Goal: Task Accomplishment & Management: Manage account settings

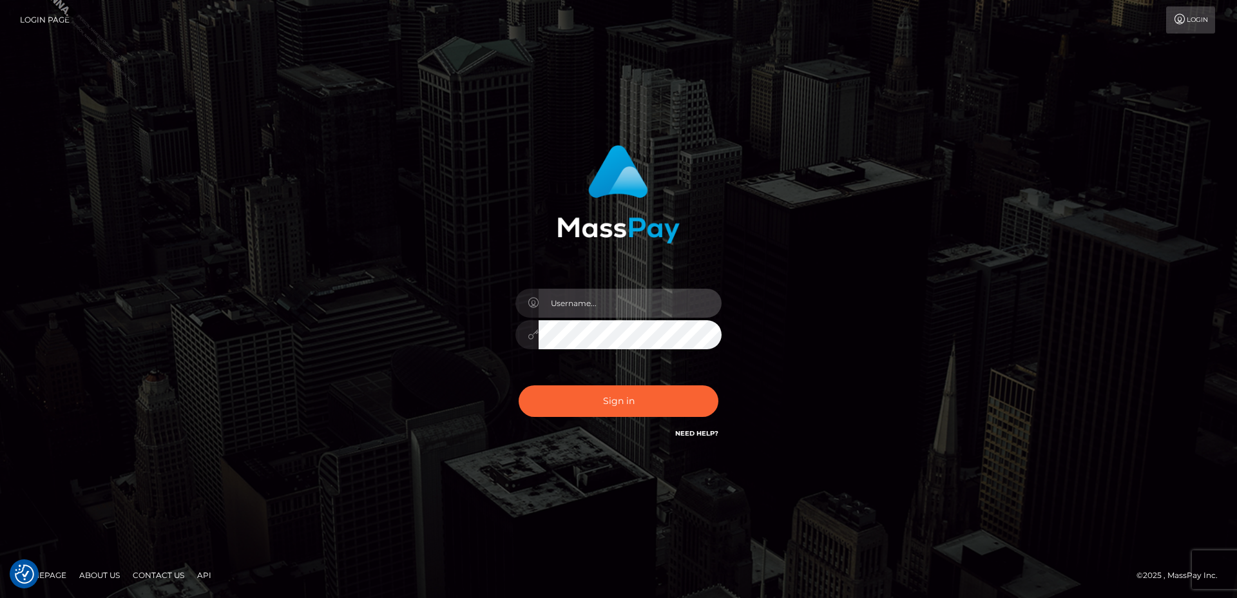
type input "[PERSON_NAME].B2S"
drag, startPoint x: 596, startPoint y: 303, endPoint x: 603, endPoint y: 303, distance: 7.7
click at [596, 303] on input "[PERSON_NAME].B2S" at bounding box center [630, 303] width 183 height 29
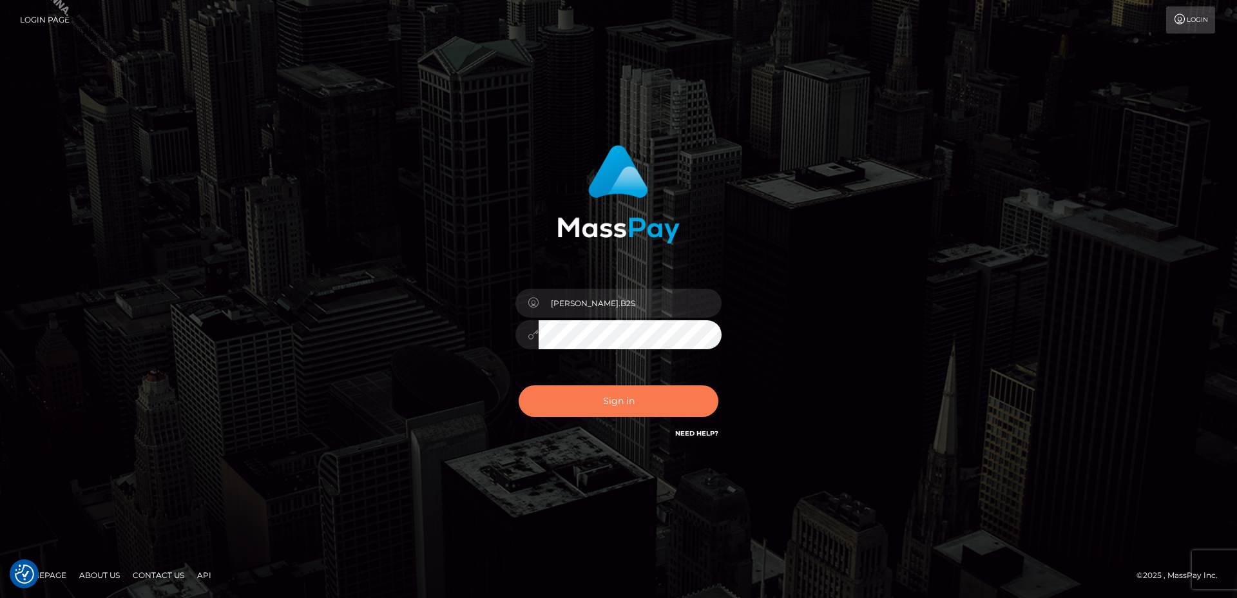
click at [614, 400] on button "Sign in" at bounding box center [619, 401] width 200 height 32
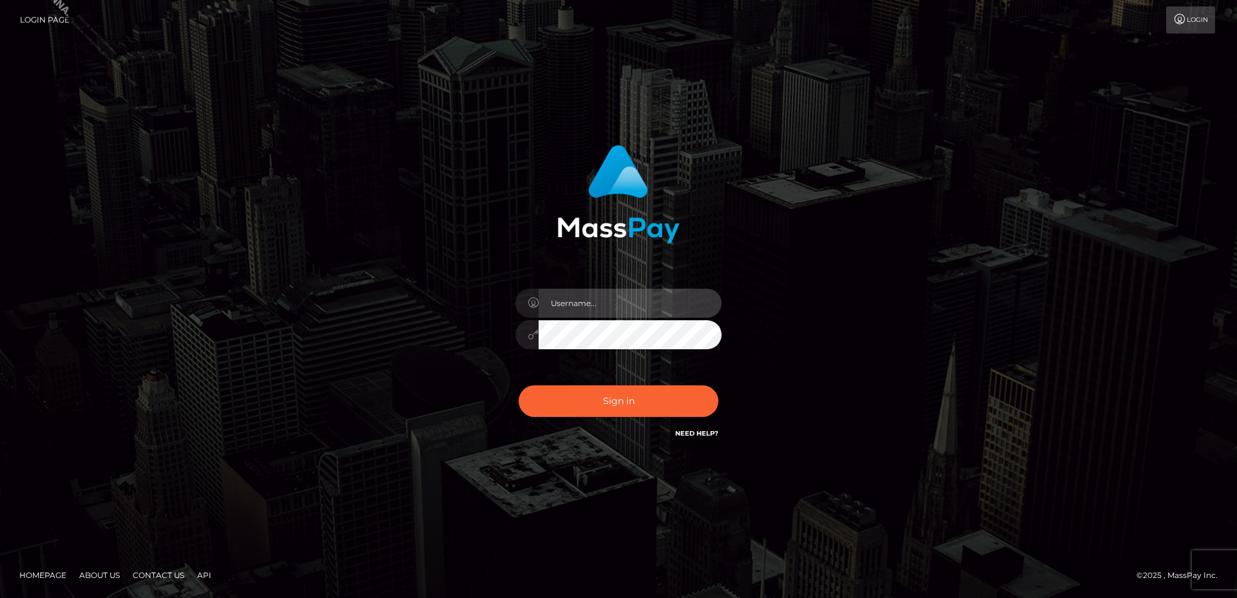
type input "[PERSON_NAME].B2S"
click at [616, 293] on input "marianne.B2S" at bounding box center [630, 303] width 183 height 29
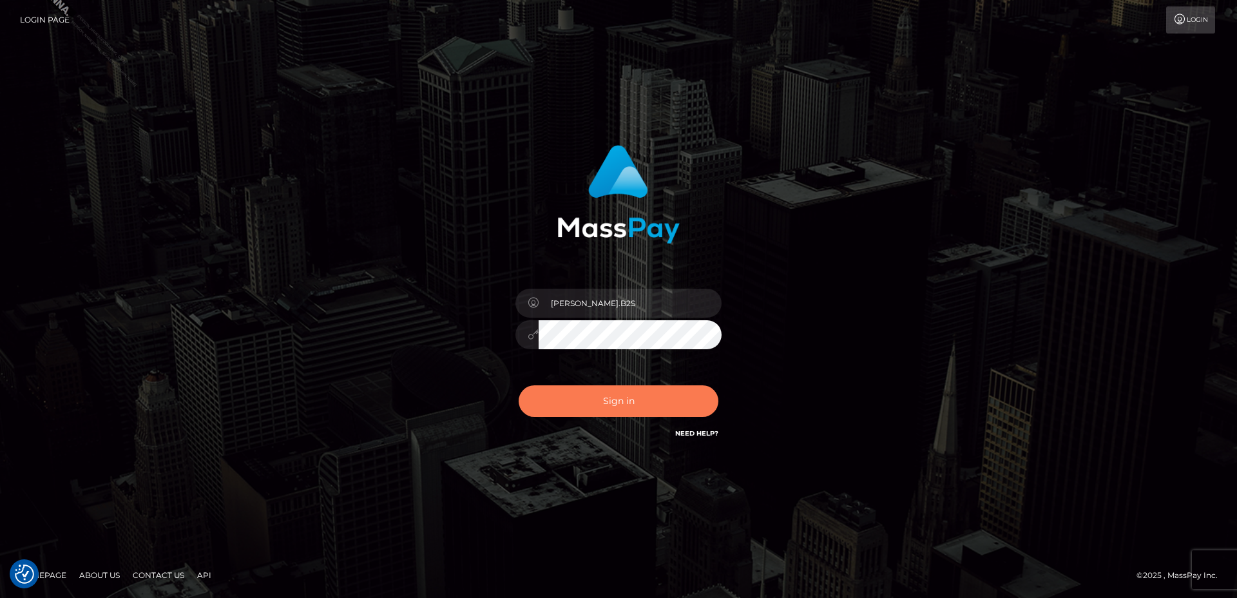
click at [665, 414] on button "Sign in" at bounding box center [619, 401] width 200 height 32
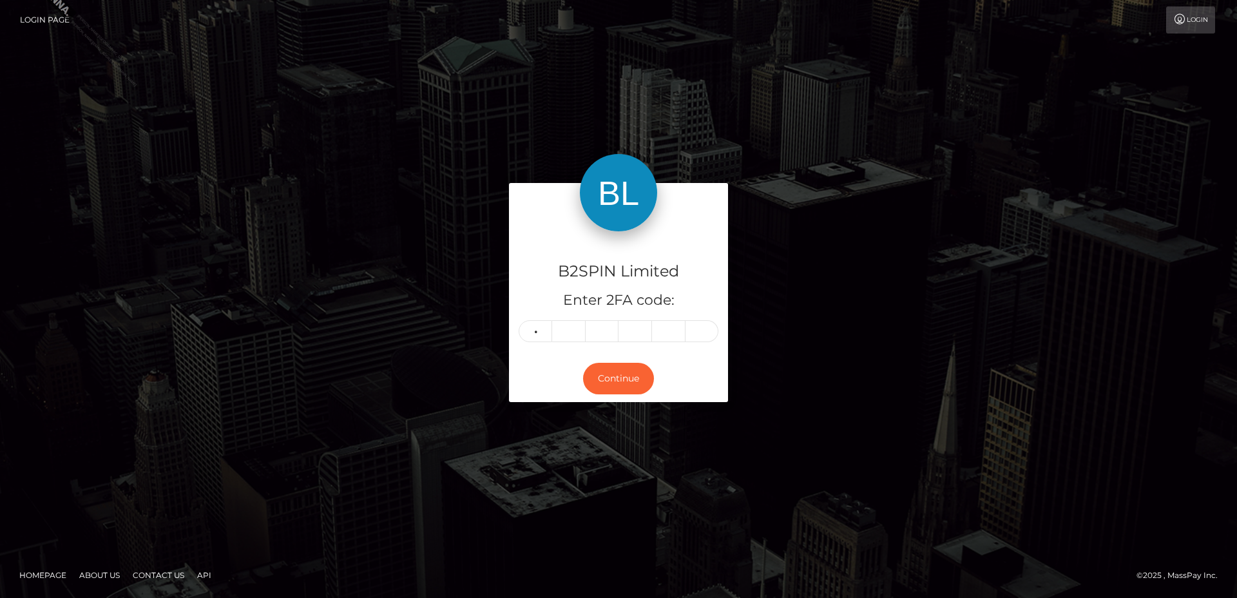
type input "7"
type input "0"
type input "7"
type input "8"
type input "1"
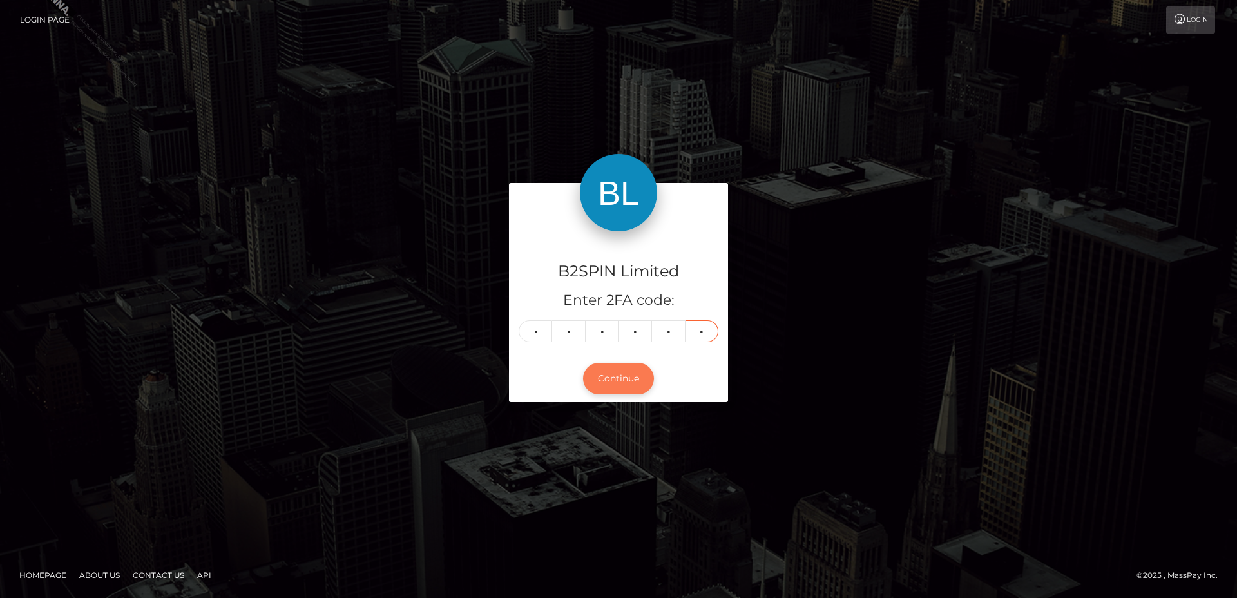
type input "2"
click at [609, 380] on button "Continue" at bounding box center [618, 379] width 71 height 32
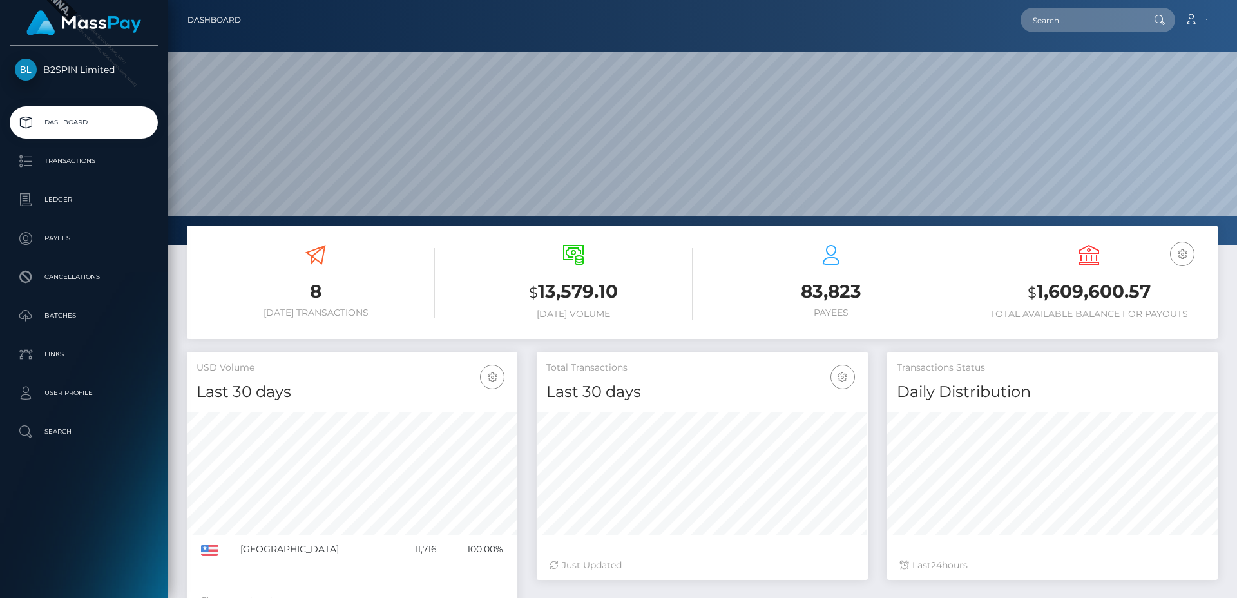
scroll to position [229, 331]
click at [83, 161] on p "Transactions" at bounding box center [84, 160] width 138 height 19
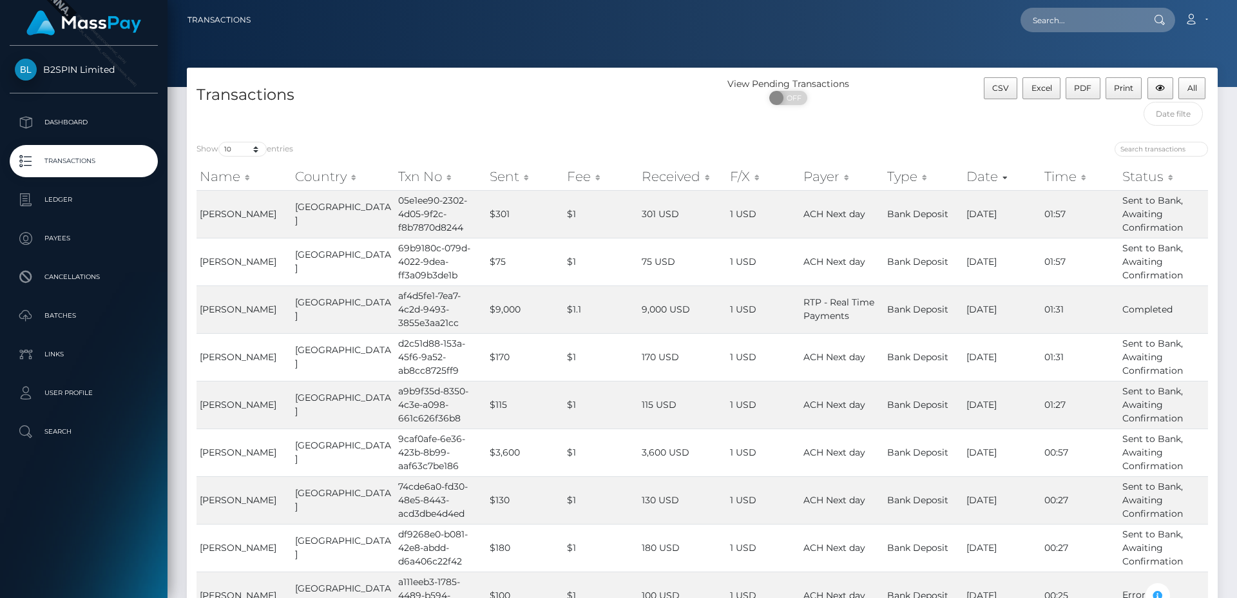
click at [873, 119] on div "View Pending Transactions ON OFF" at bounding box center [832, 104] width 258 height 55
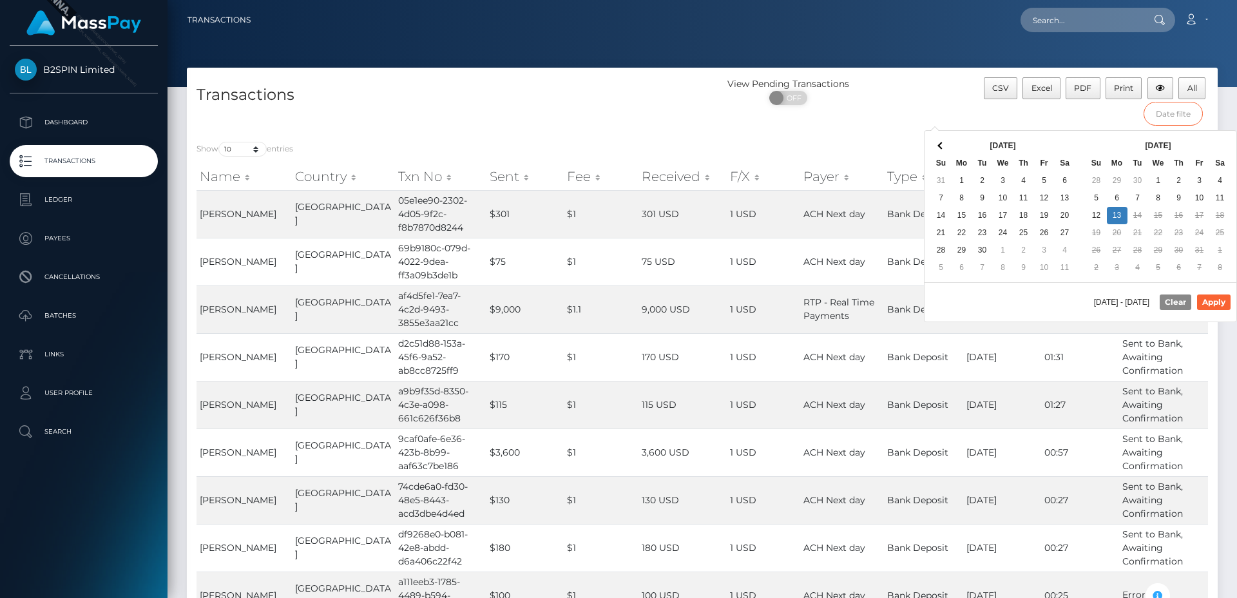
click at [1152, 113] on input "text" at bounding box center [1174, 114] width 60 height 24
click at [944, 142] on th at bounding box center [941, 145] width 21 height 17
click at [944, 141] on th at bounding box center [941, 145] width 21 height 17
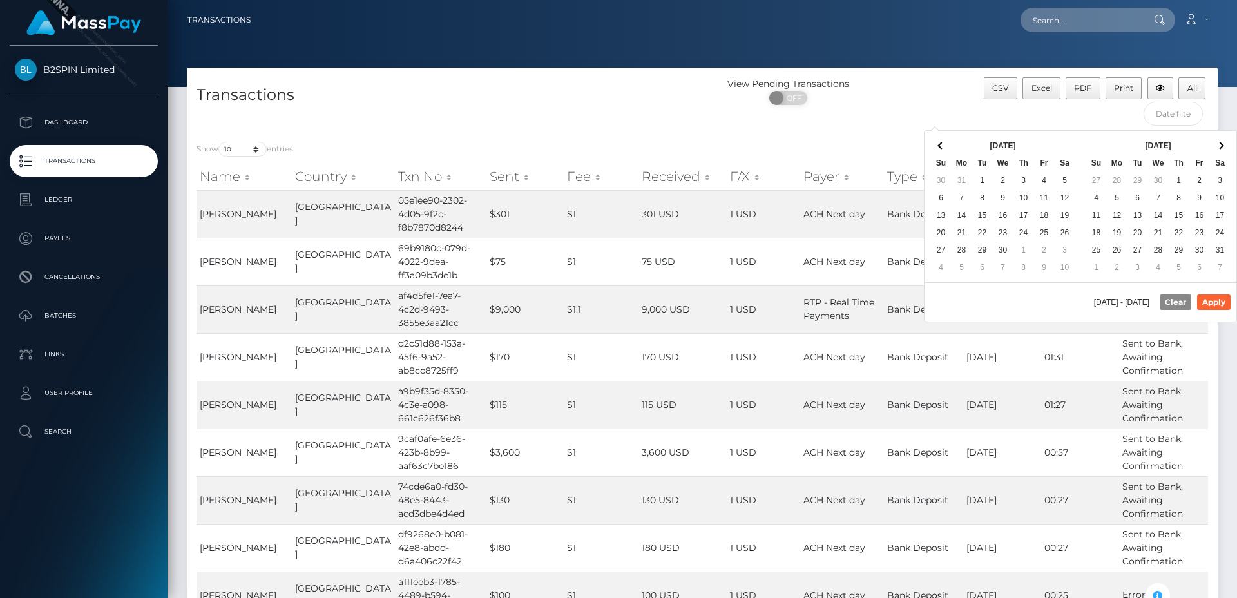
click at [942, 142] on span at bounding box center [941, 145] width 7 height 7
click at [941, 143] on span at bounding box center [941, 145] width 7 height 7
click at [941, 144] on span at bounding box center [941, 145] width 7 height 7
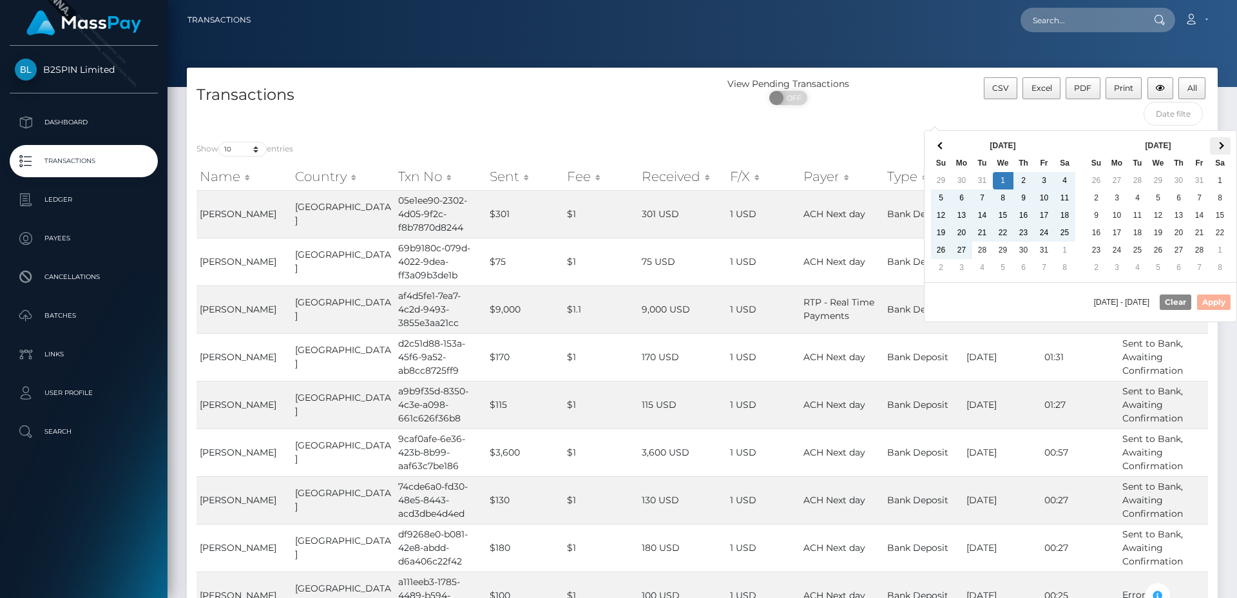
click at [1226, 142] on th at bounding box center [1220, 145] width 21 height 17
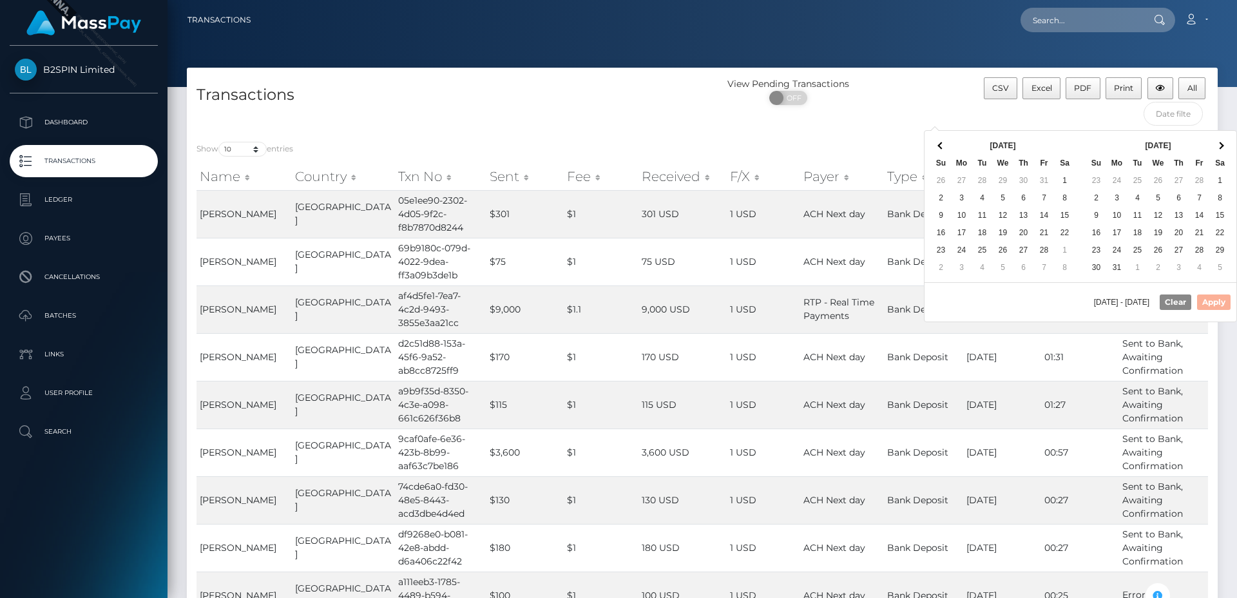
click at [1226, 142] on th at bounding box center [1220, 145] width 21 height 17
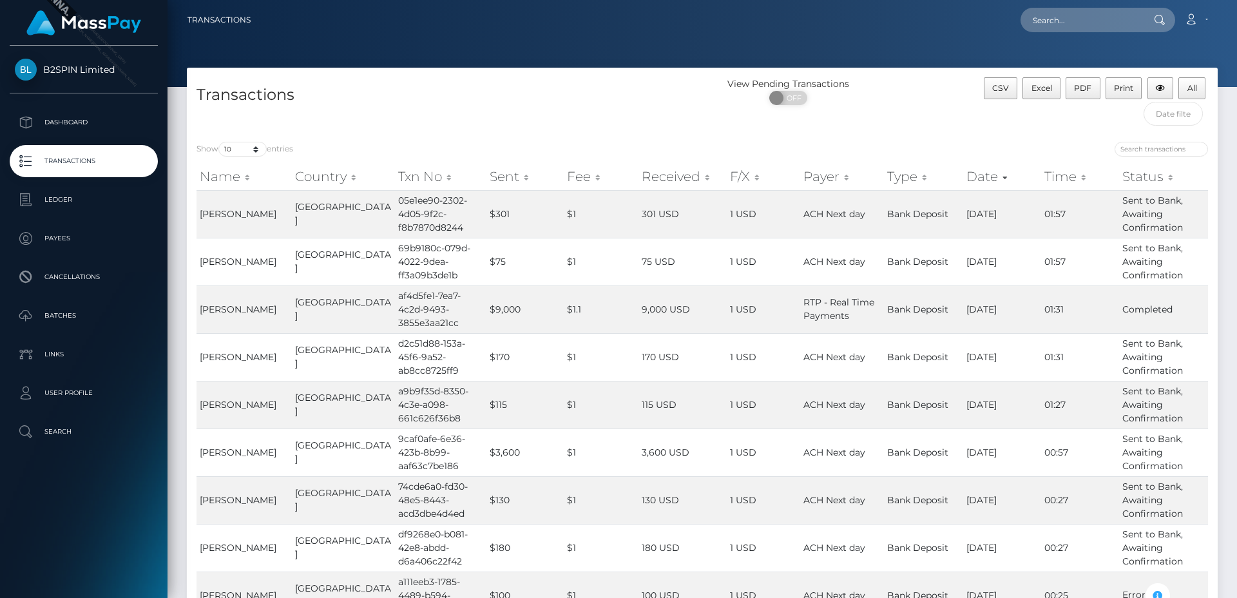
click at [1111, 118] on div "CSV Excel PDF Print All" at bounding box center [1089, 104] width 258 height 55
click at [1198, 89] on button "All" at bounding box center [1192, 88] width 27 height 22
drag, startPoint x: 213, startPoint y: 132, endPoint x: 225, endPoint y: 146, distance: 18.3
click at [225, 146] on div "Show 10 25 50 100 250 500 1,000 3,500 entries Name Country Txn No Sent Fee Rece…" at bounding box center [702, 426] width 1031 height 588
click at [199, 147] on label "Show 10 25 50 100 250 500 1,000 3,500 entries" at bounding box center [245, 149] width 97 height 15
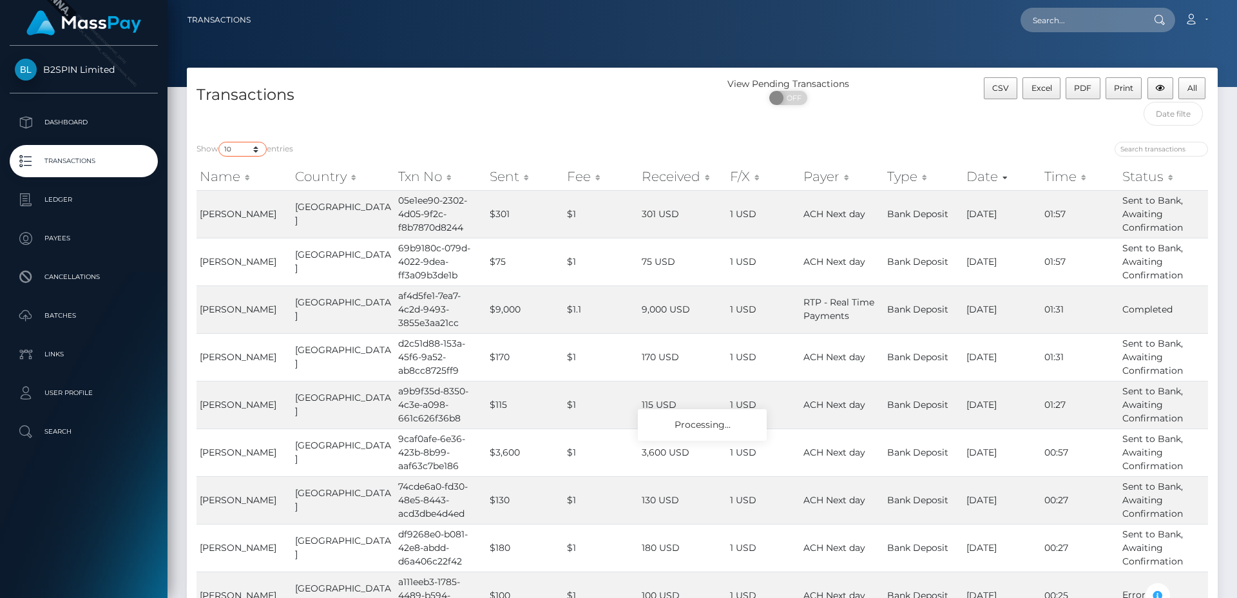
click at [218, 147] on select "10 25 50 100 250 500 1,000 3,500" at bounding box center [242, 149] width 48 height 15
click at [316, 142] on div "Show 10 25 50 100 250 500 1,000 3,500 entries" at bounding box center [445, 151] width 496 height 18
drag, startPoint x: 674, startPoint y: 422, endPoint x: 737, endPoint y: 422, distance: 63.2
click at [737, 422] on div "Processing..." at bounding box center [702, 425] width 129 height 32
click at [56, 201] on p "Ledger" at bounding box center [84, 199] width 138 height 19
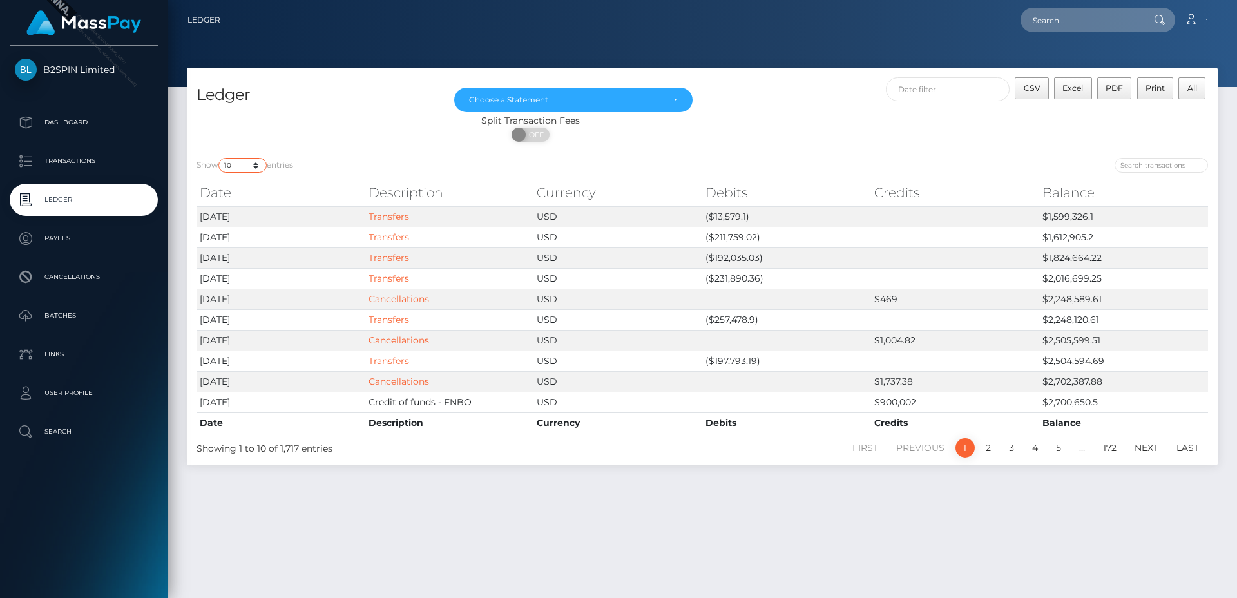
click at [247, 168] on select "10 25 50 100 250" at bounding box center [242, 165] width 48 height 15
select select "25"
click at [220, 158] on select "10 25 50 100 250" at bounding box center [242, 165] width 48 height 15
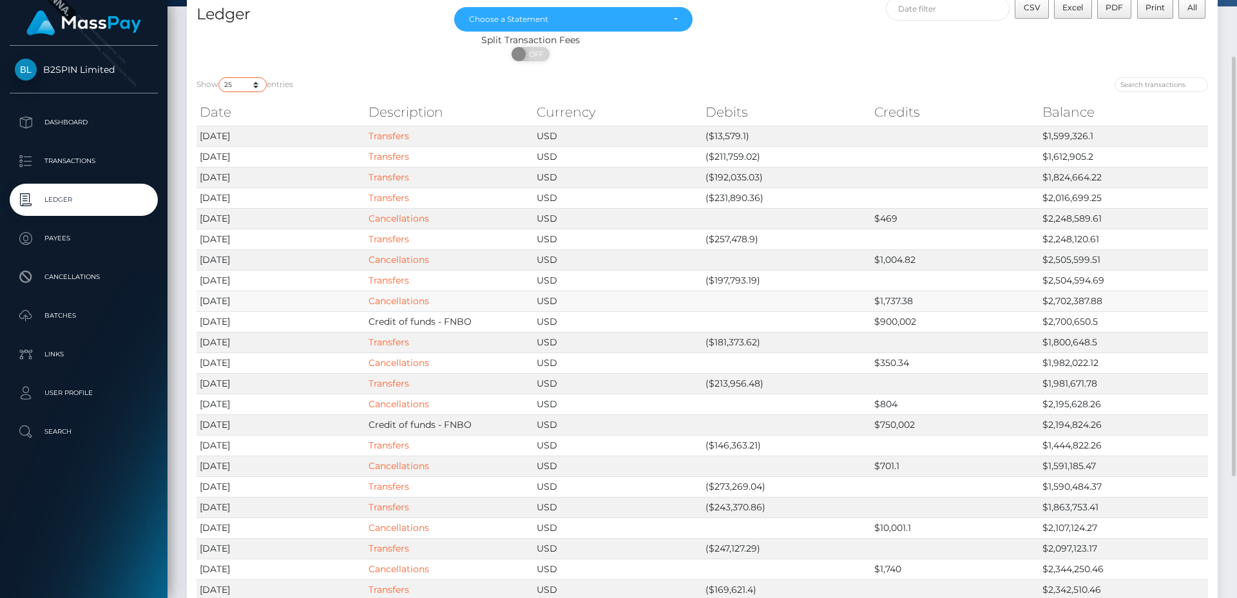
scroll to position [161, 0]
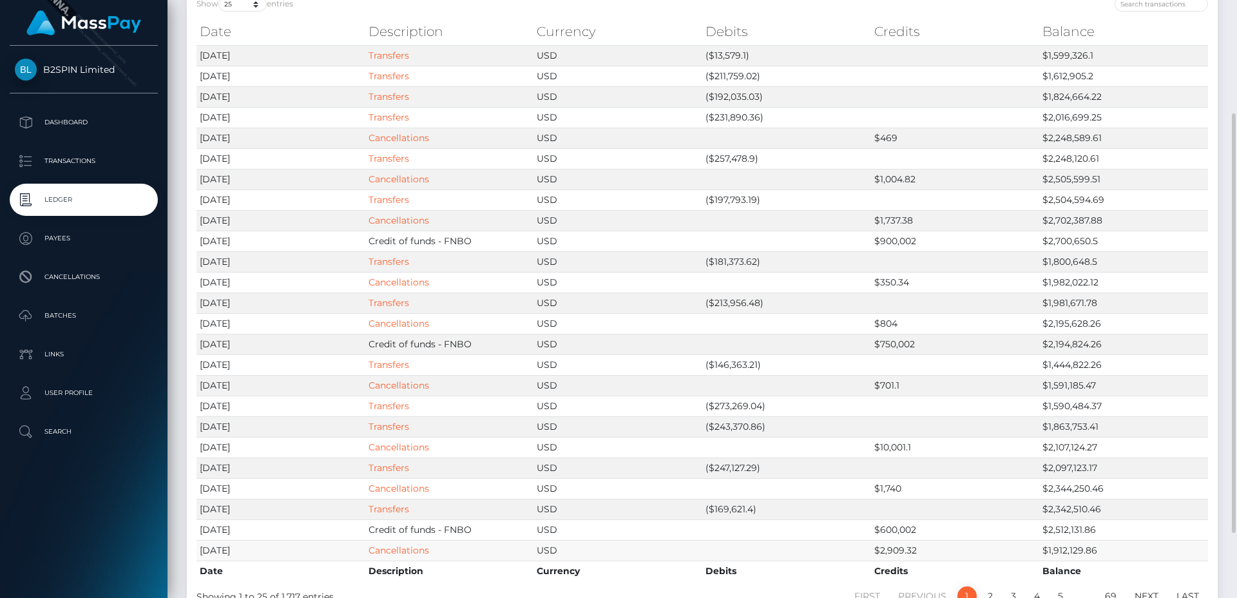
drag, startPoint x: 188, startPoint y: 551, endPoint x: 275, endPoint y: 543, distance: 87.4
click at [275, 543] on div "Date Description Currency Debits Credits Balance Date Description Currency Debi…" at bounding box center [702, 300] width 1031 height 570
click at [273, 573] on th "Date" at bounding box center [281, 571] width 169 height 21
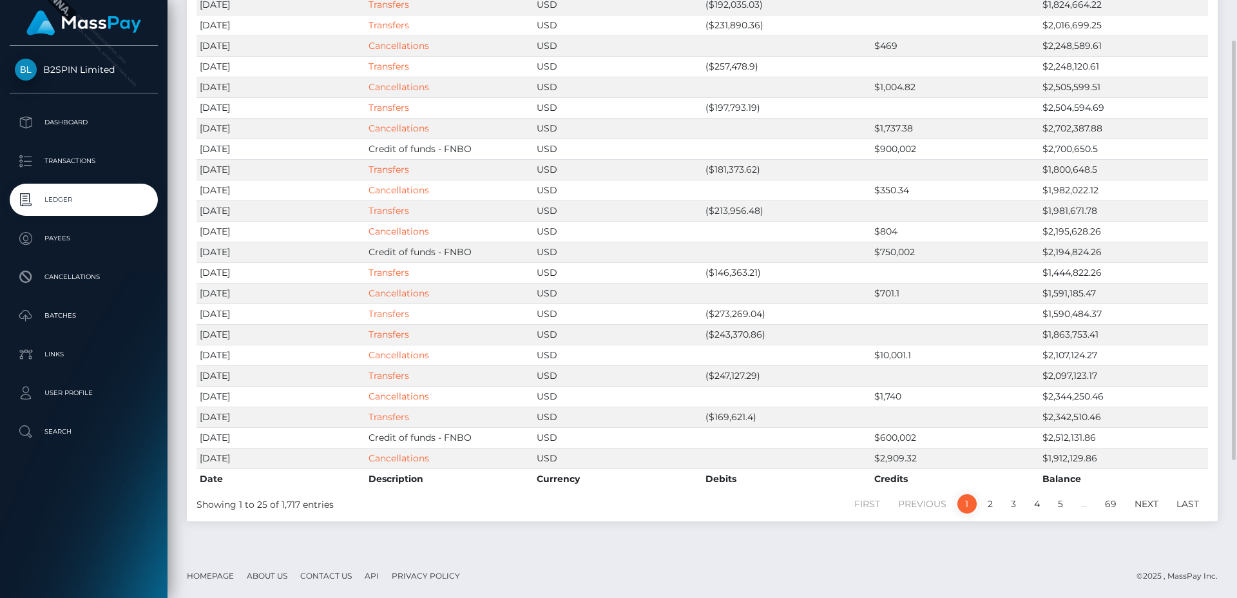
scroll to position [0, 0]
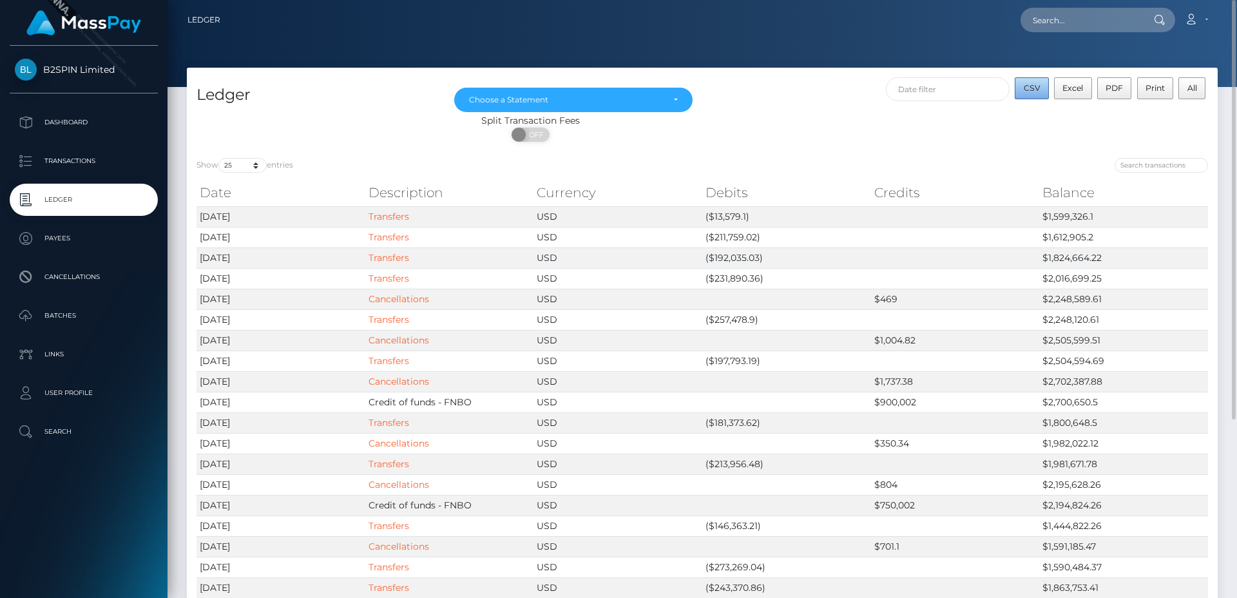
click at [1035, 84] on span "CSV" at bounding box center [1032, 88] width 17 height 10
click at [742, 107] on div "CSV Excel PDF Print All" at bounding box center [961, 95] width 516 height 37
click at [659, 102] on div "Choose a Statement" at bounding box center [566, 100] width 194 height 10
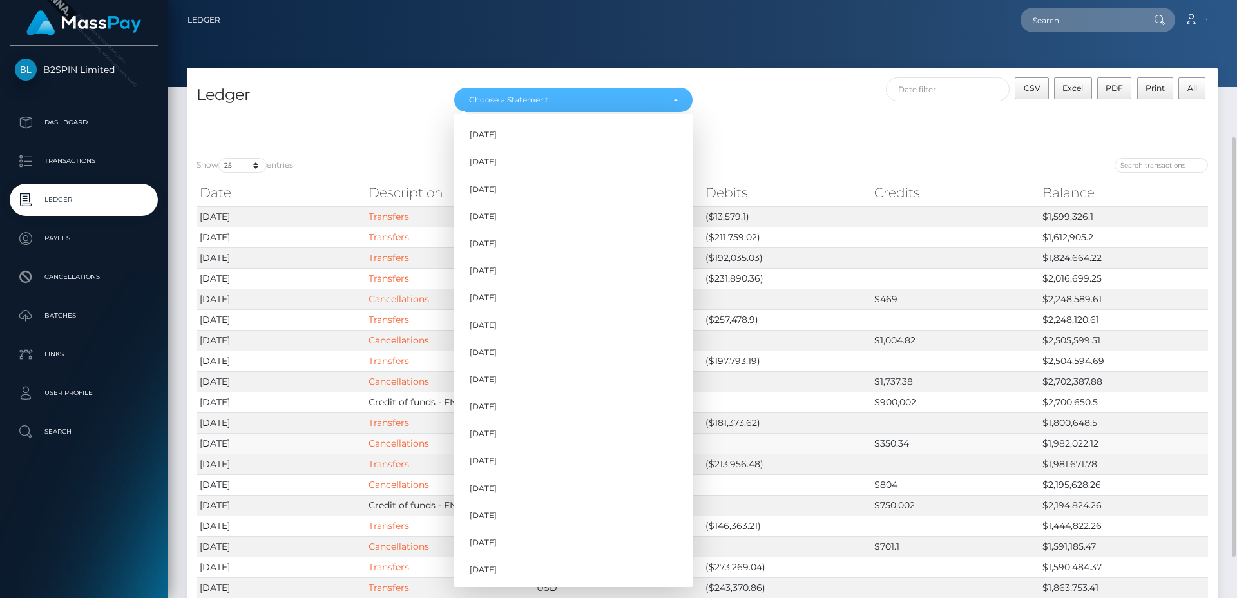
scroll to position [161, 0]
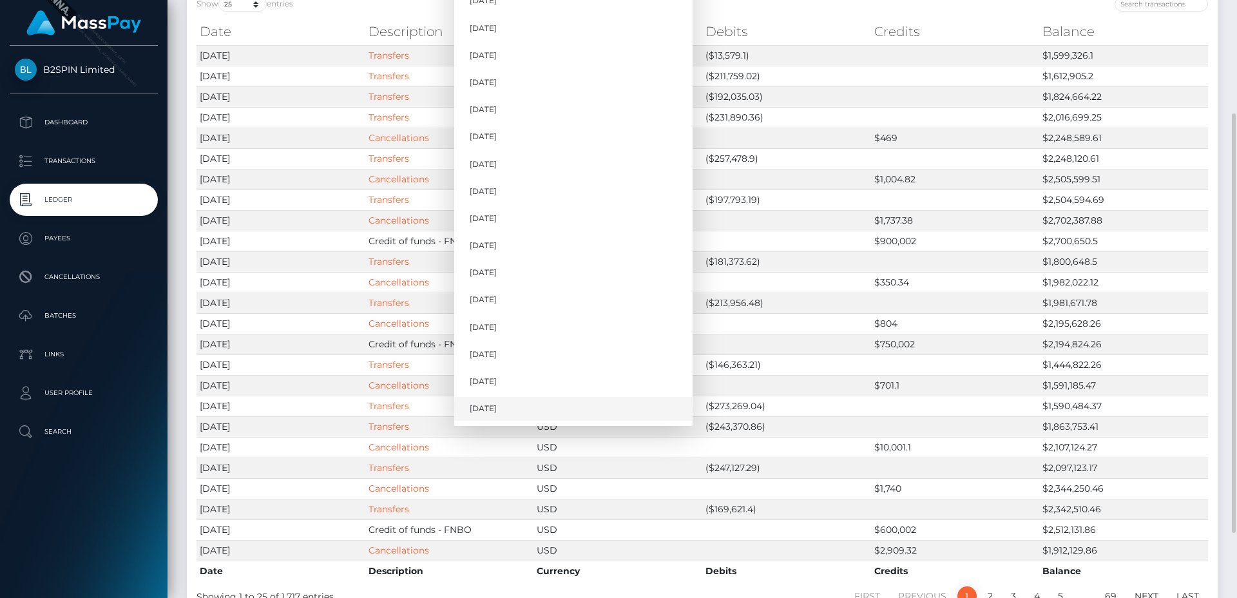
click at [497, 409] on span "Oct 2025" at bounding box center [483, 409] width 27 height 12
select select "Oct 2025"
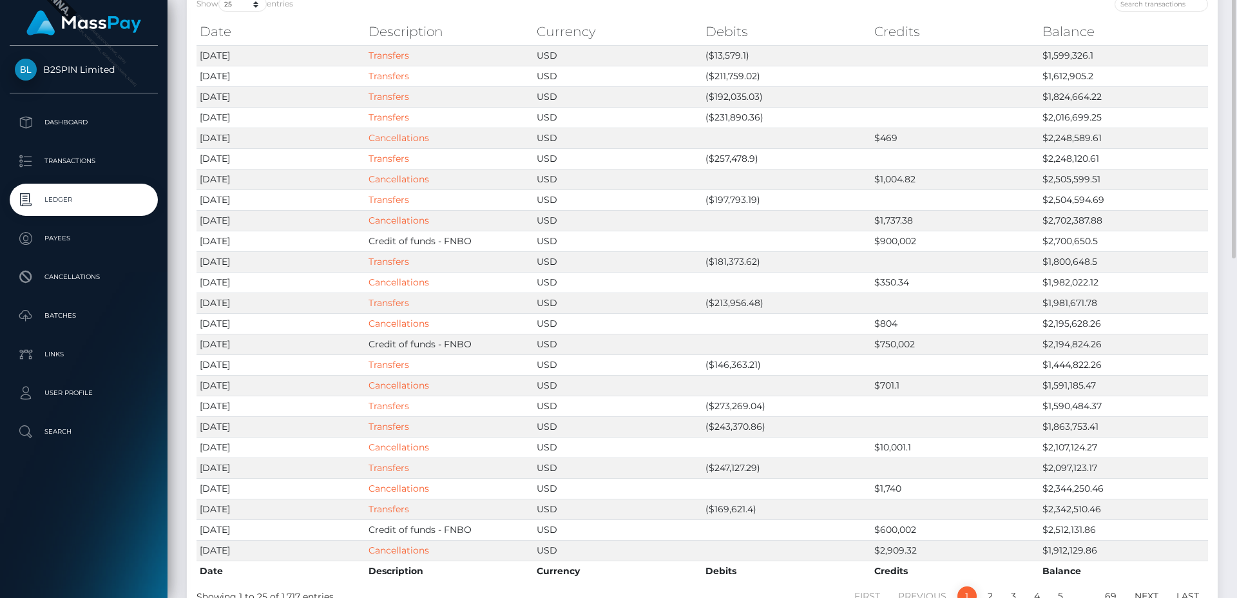
scroll to position [0, 0]
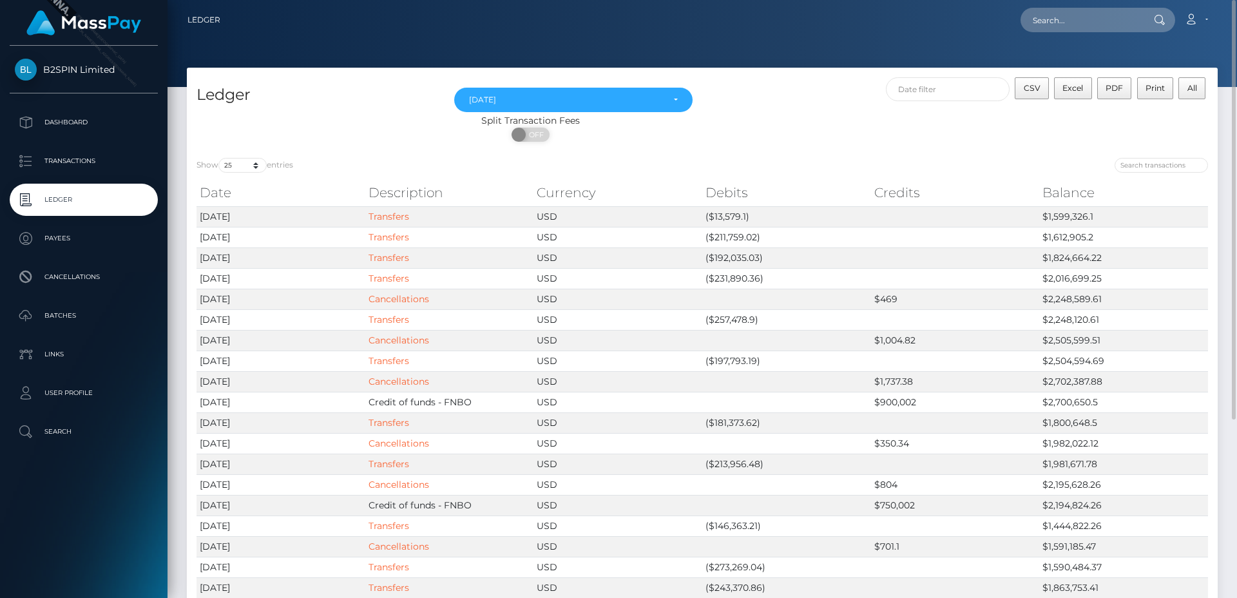
click at [754, 99] on div "CSV Excel PDF Print All" at bounding box center [961, 95] width 516 height 37
